Goal: Task Accomplishment & Management: Manage account settings

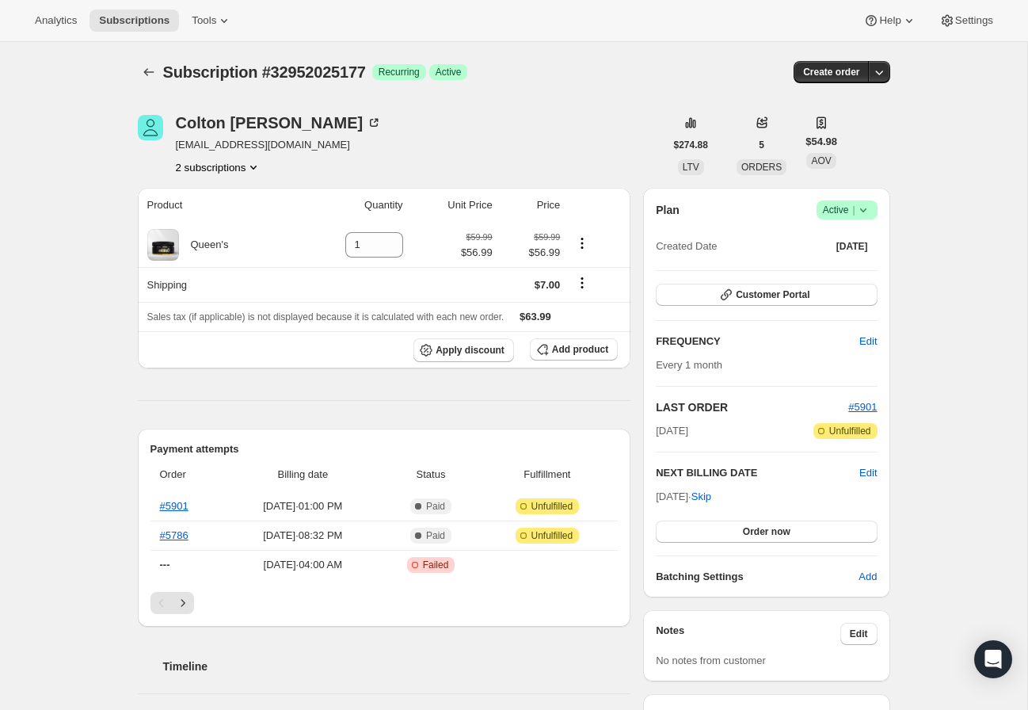
click at [233, 167] on button "2 subscriptions" at bounding box center [219, 167] width 86 height 16
click at [365, 171] on div "Colton Trickey Htrickey17@gmail.com 2 subscriptions" at bounding box center [401, 145] width 527 height 60
click at [246, 124] on div "Colton Trickey" at bounding box center [279, 123] width 207 height 16
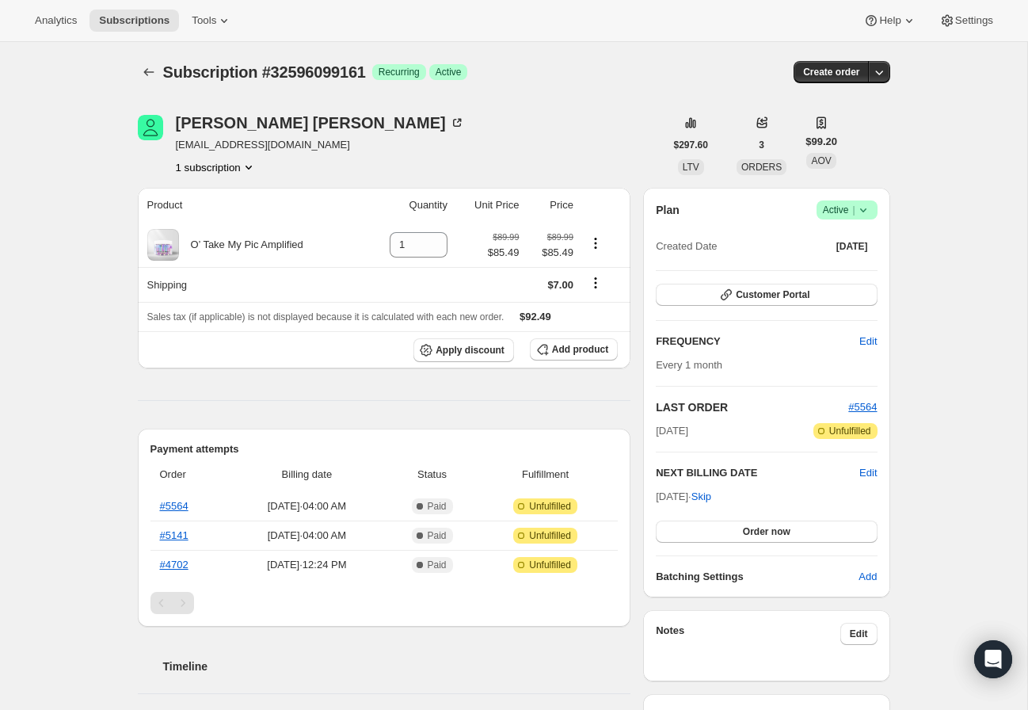
click at [862, 212] on icon at bounding box center [864, 210] width 16 height 16
click at [845, 265] on span "Cancel subscription" at bounding box center [843, 268] width 90 height 12
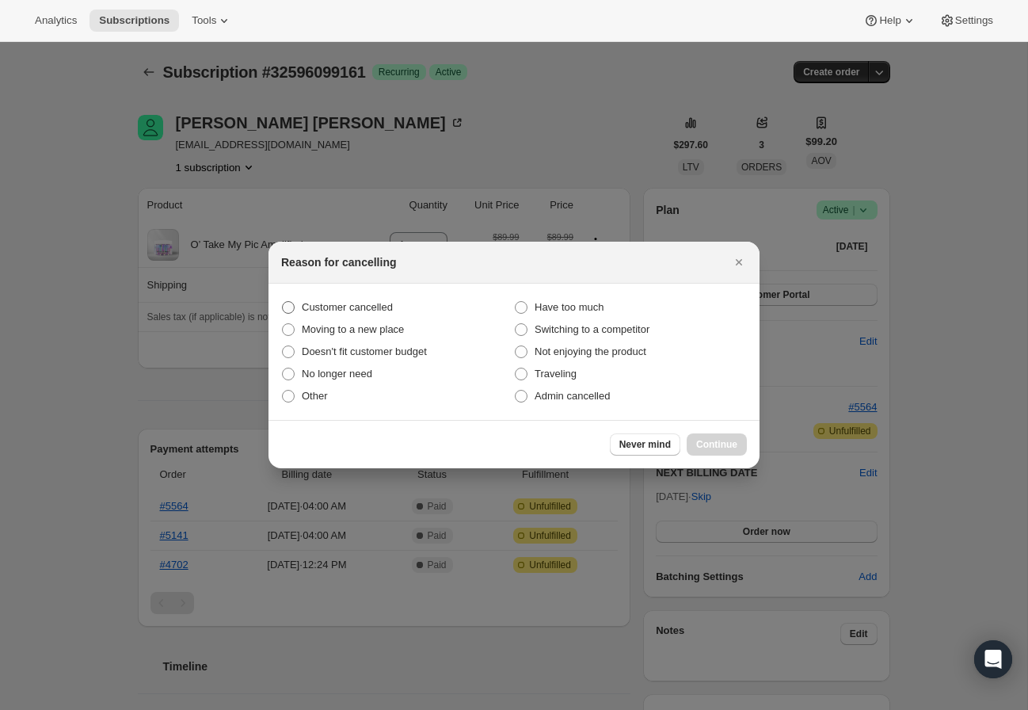
drag, startPoint x: 353, startPoint y: 306, endPoint x: 361, endPoint y: 311, distance: 9.7
click at [353, 306] on span "Customer cancelled" at bounding box center [347, 307] width 91 height 12
click at [283, 302] on input "Customer cancelled" at bounding box center [282, 301] width 1 height 1
radio input "true"
click at [738, 452] on button "Continue" at bounding box center [717, 444] width 60 height 22
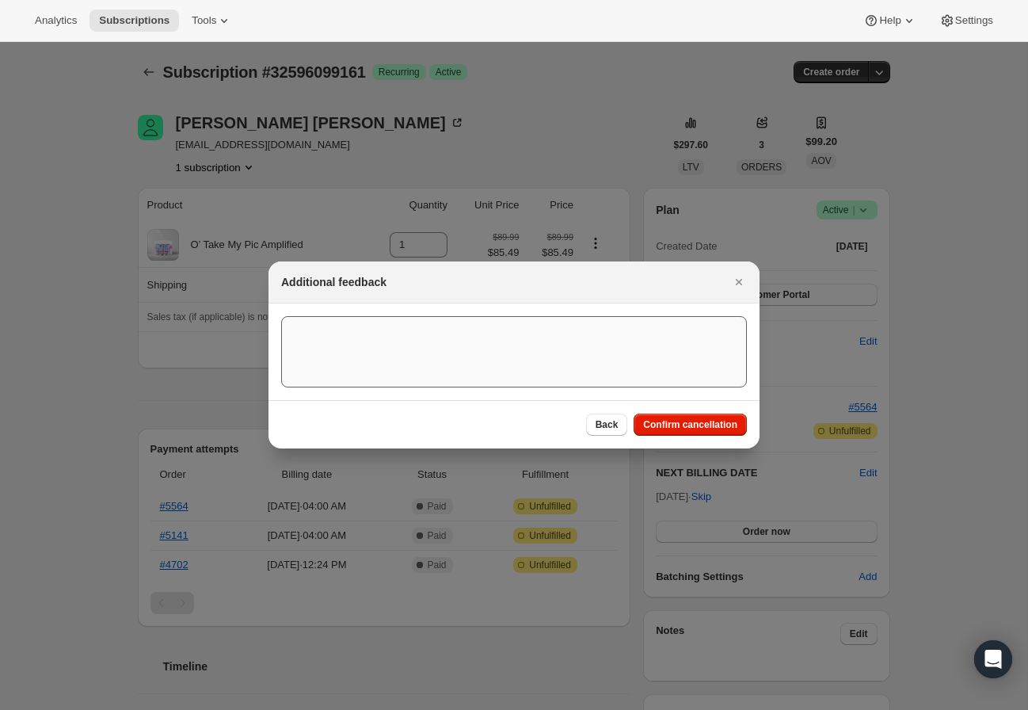
click at [703, 430] on span "Confirm cancellation" at bounding box center [690, 424] width 94 height 13
